Goal: Transaction & Acquisition: Purchase product/service

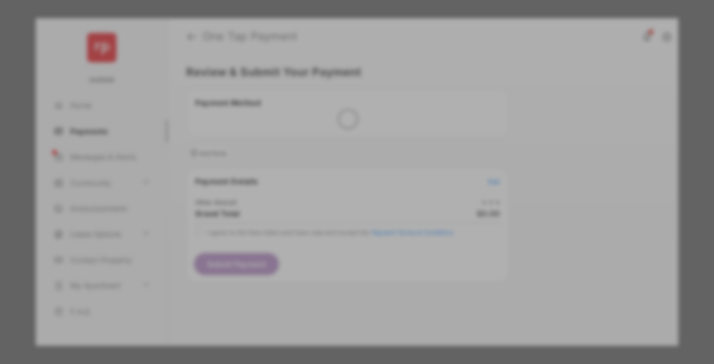
click at [338, 164] on div "Other Amount" at bounding box center [338, 172] width 165 height 17
type input "****"
click at [323, 257] on button "Save" at bounding box center [322, 269] width 51 height 24
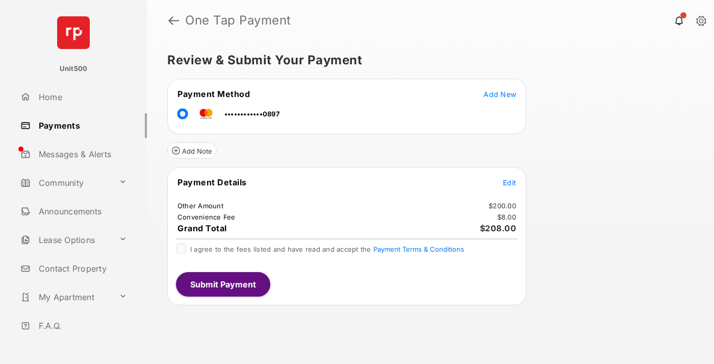
click at [510, 182] on span "Edit" at bounding box center [509, 182] width 13 height 9
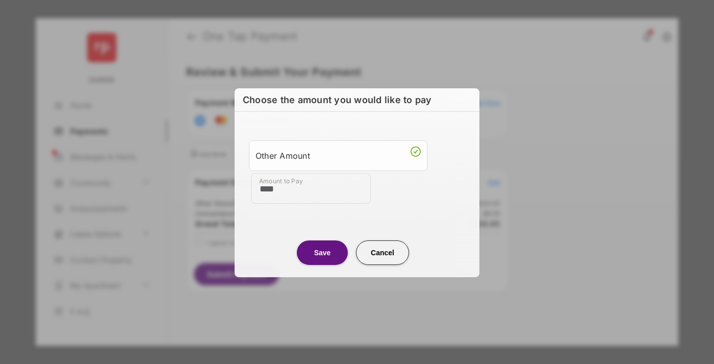
click at [323, 252] on button "Save" at bounding box center [322, 252] width 51 height 24
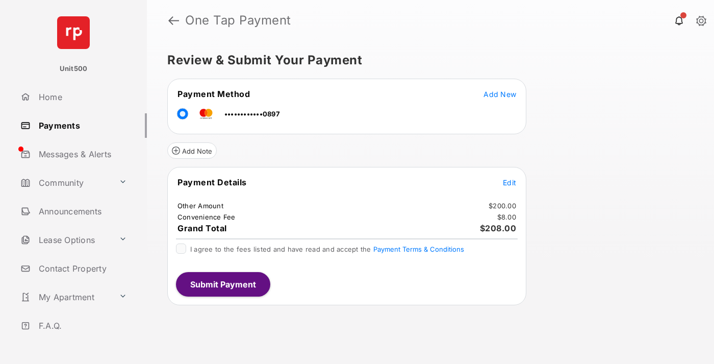
click at [222, 284] on button "Submit Payment" at bounding box center [223, 284] width 94 height 24
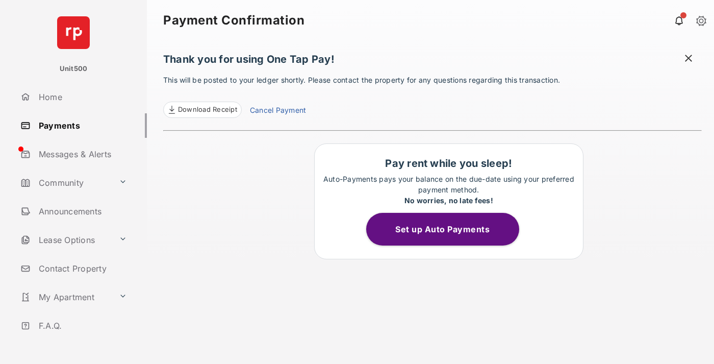
click at [689, 59] on span at bounding box center [689, 59] width 10 height 13
